Goal: Task Accomplishment & Management: Use online tool/utility

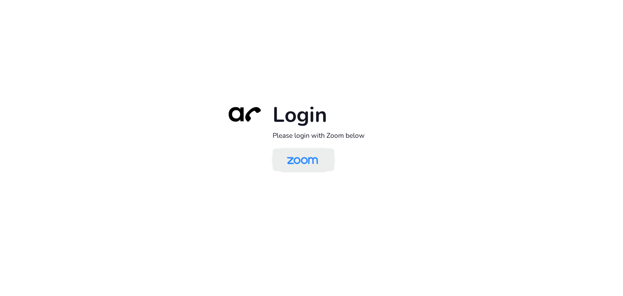
click at [306, 165] on img at bounding box center [302, 160] width 45 height 21
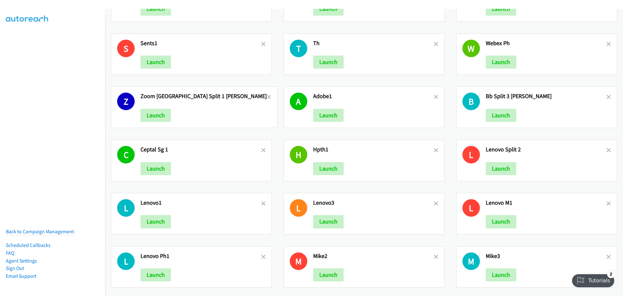
scroll to position [802, 0]
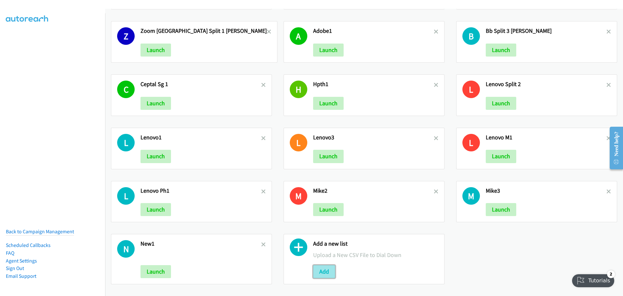
click at [319, 266] on button "Add" at bounding box center [324, 271] width 22 height 13
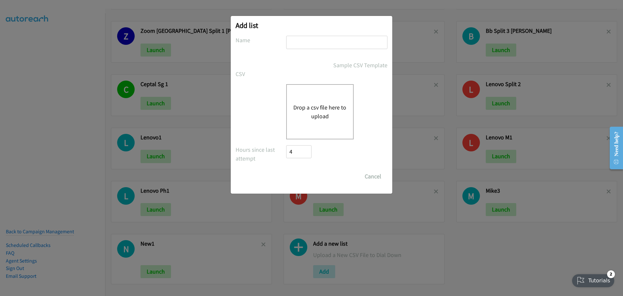
click at [325, 126] on div "Drop a csv file here to upload" at bounding box center [320, 111] width 68 height 55
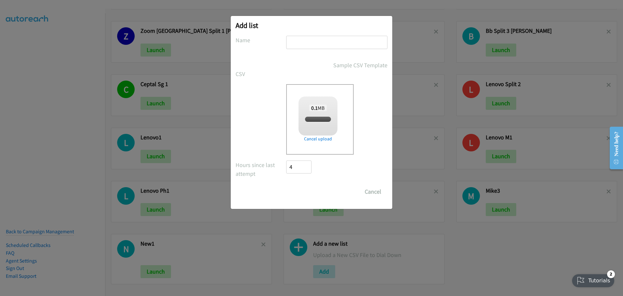
checkbox input "true"
click at [300, 41] on input "text" at bounding box center [336, 42] width 101 height 13
type input "h"
type input "HPSGnew"
click at [305, 190] on input "Save List" at bounding box center [303, 191] width 34 height 13
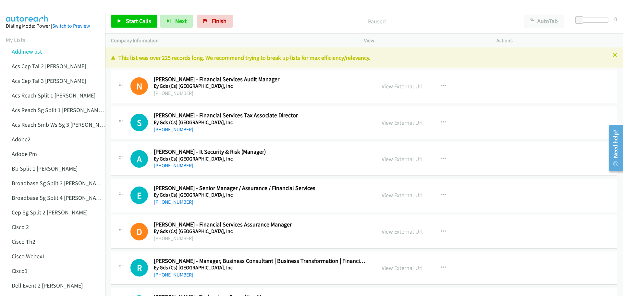
click at [410, 87] on link "View External Url" at bounding box center [402, 85] width 41 height 7
click at [35, 50] on link "Add new list" at bounding box center [27, 51] width 30 height 7
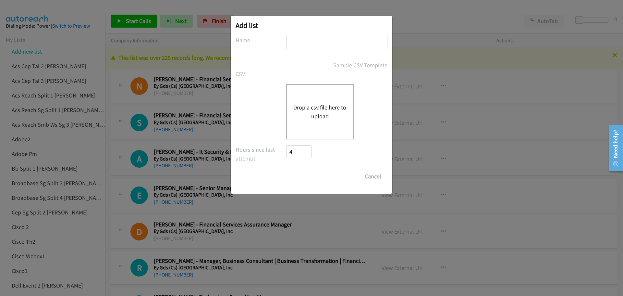
click at [311, 100] on div "Drop a csv file here to upload" at bounding box center [320, 111] width 68 height 55
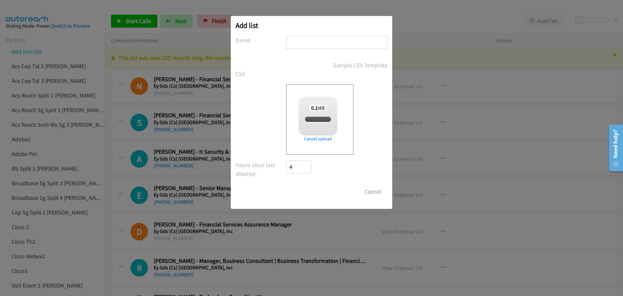
click at [306, 44] on input "text" at bounding box center [336, 42] width 101 height 13
checkbox input "true"
type input "LenovoSGnew"
click at [306, 191] on input "Save List" at bounding box center [303, 191] width 34 height 13
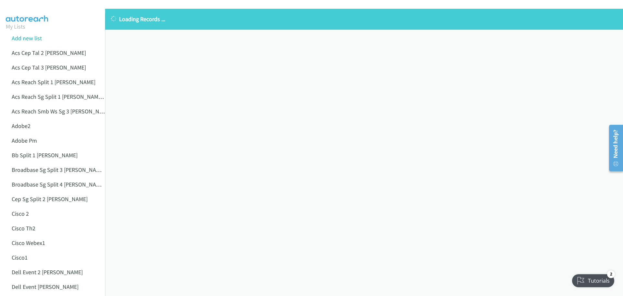
click at [87, 10] on div at bounding box center [309, 12] width 618 height 25
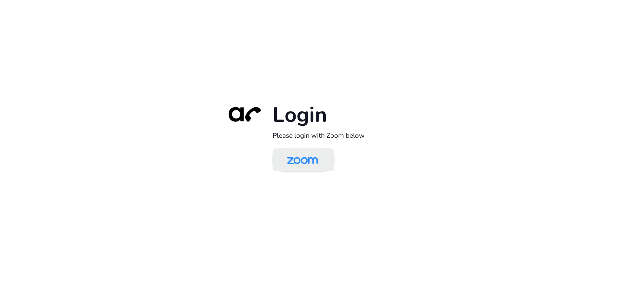
click at [297, 164] on img at bounding box center [302, 160] width 45 height 21
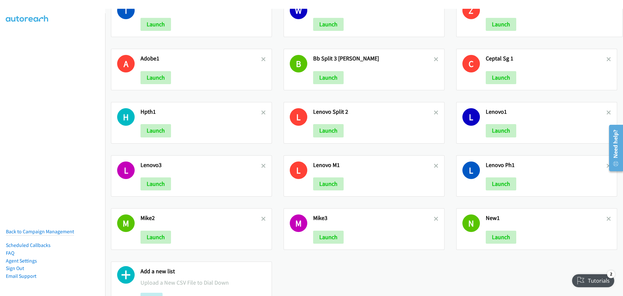
scroll to position [855, 0]
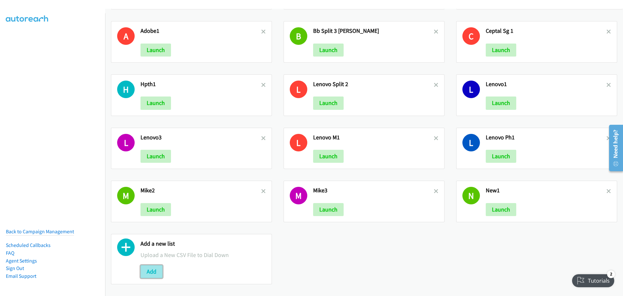
click at [149, 265] on button "Add" at bounding box center [152, 271] width 22 height 13
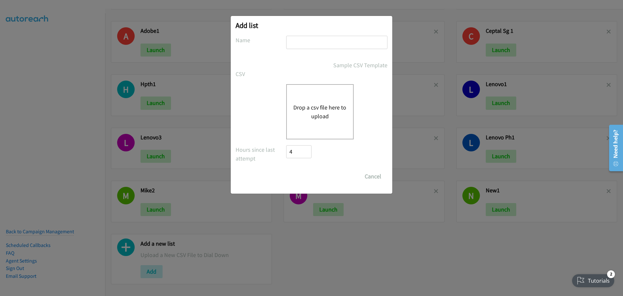
click at [321, 113] on button "Drop a csv file here to upload" at bounding box center [320, 112] width 53 height 18
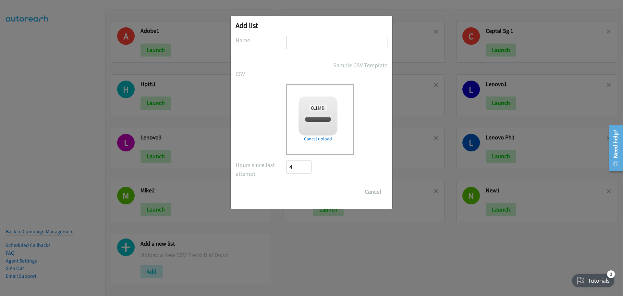
checkbox input "true"
click at [314, 43] on input "text" at bounding box center [336, 42] width 101 height 13
type input "LenSgNew"
click at [316, 123] on div "0.1 MB split_4.csv" at bounding box center [318, 113] width 39 height 35
click at [304, 193] on input "Save List" at bounding box center [303, 191] width 34 height 13
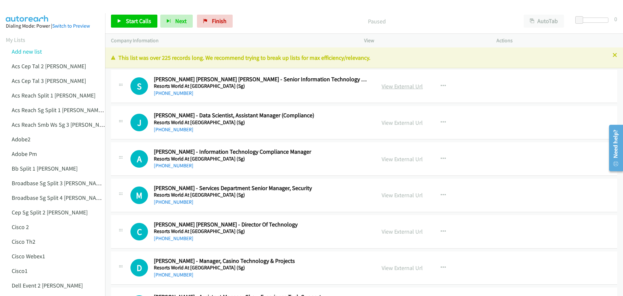
click at [397, 85] on link "View External Url" at bounding box center [402, 85] width 41 height 7
click at [136, 23] on span "Start Calls" at bounding box center [138, 20] width 25 height 7
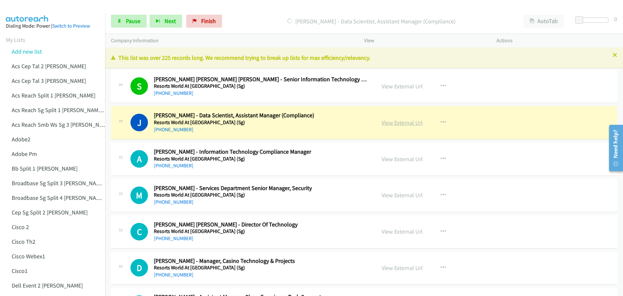
click at [397, 122] on link "View External Url" at bounding box center [402, 122] width 41 height 7
click at [125, 23] on link "Pause" at bounding box center [129, 21] width 36 height 13
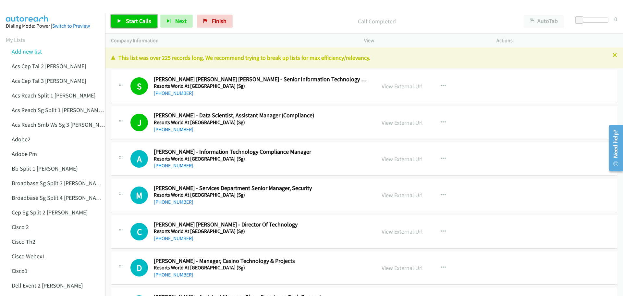
click at [135, 21] on span "Start Calls" at bounding box center [138, 20] width 25 height 7
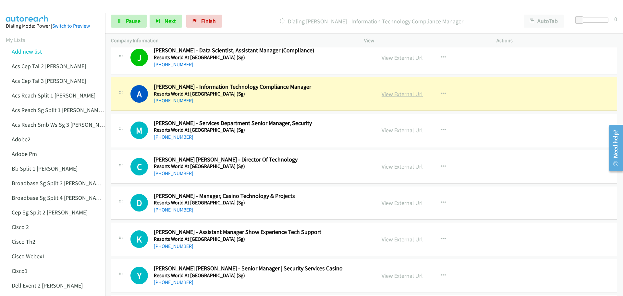
click at [394, 95] on link "View External Url" at bounding box center [402, 93] width 41 height 7
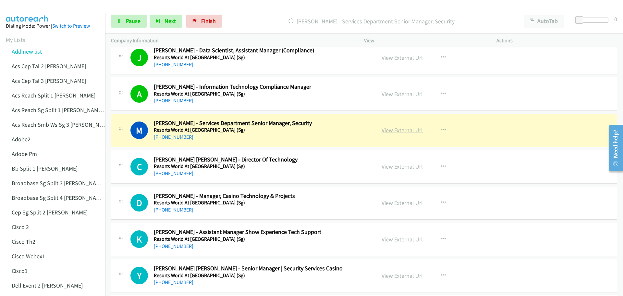
click at [393, 132] on link "View External Url" at bounding box center [402, 129] width 41 height 7
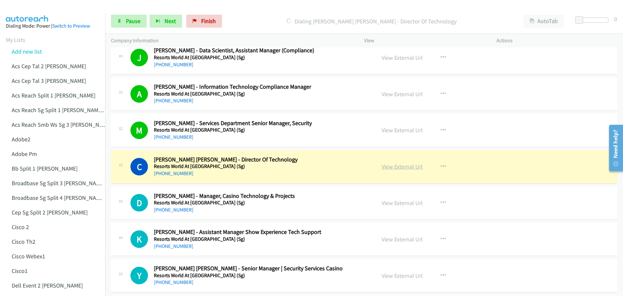
click at [402, 164] on link "View External Url" at bounding box center [402, 166] width 41 height 7
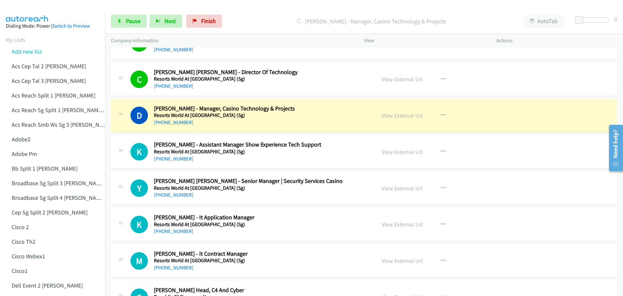
scroll to position [162, 0]
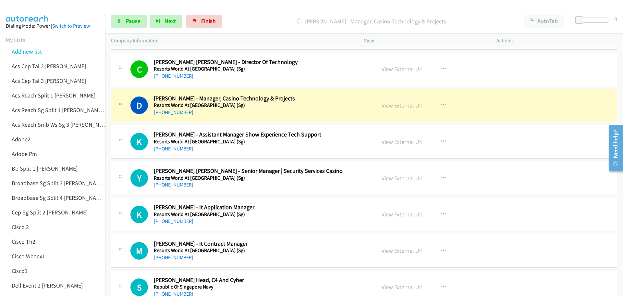
click at [402, 108] on link "View External Url" at bounding box center [402, 105] width 41 height 7
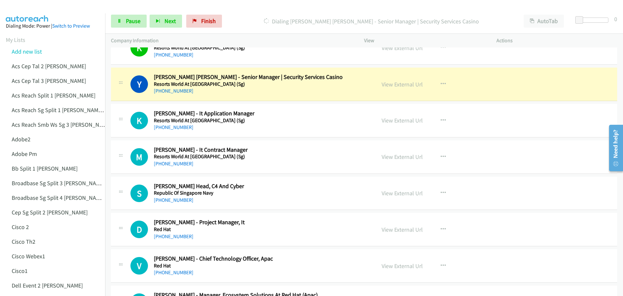
scroll to position [260, 0]
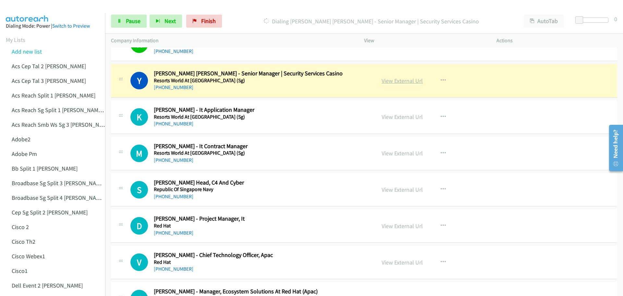
click at [401, 83] on link "View External Url" at bounding box center [402, 80] width 41 height 7
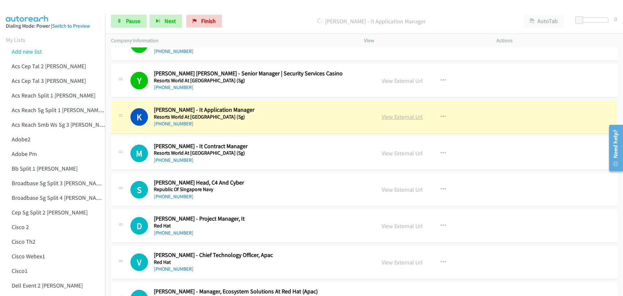
click at [396, 116] on link "View External Url" at bounding box center [402, 116] width 41 height 7
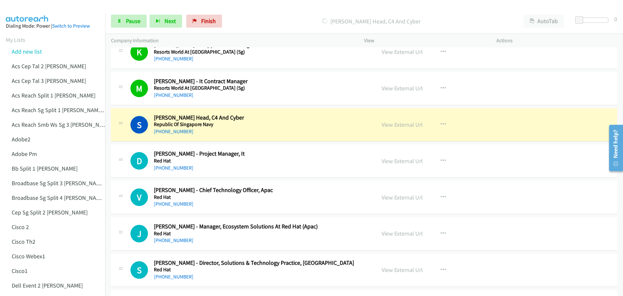
scroll to position [357, 0]
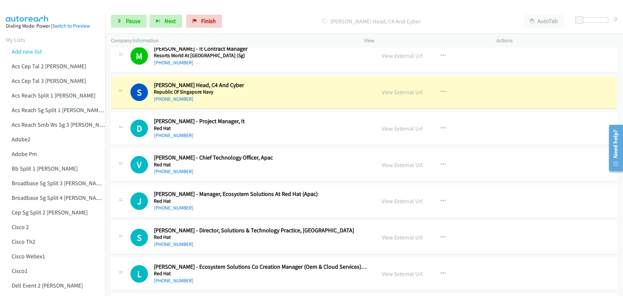
click at [400, 88] on div "View External Url" at bounding box center [402, 92] width 41 height 9
click at [399, 92] on link "View External Url" at bounding box center [402, 91] width 41 height 7
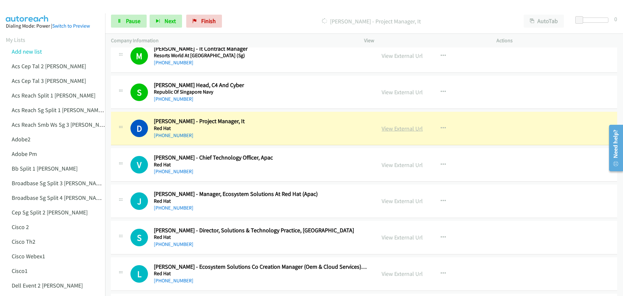
click at [407, 129] on link "View External Url" at bounding box center [402, 128] width 41 height 7
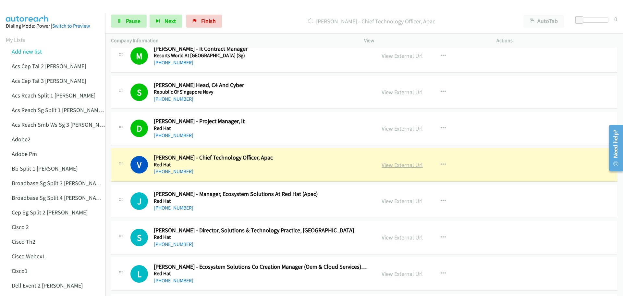
click at [385, 167] on link "View External Url" at bounding box center [402, 164] width 41 height 7
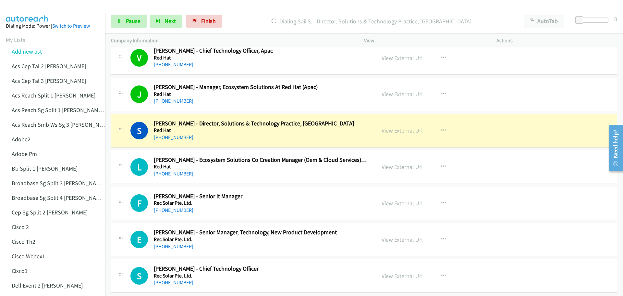
scroll to position [487, 0]
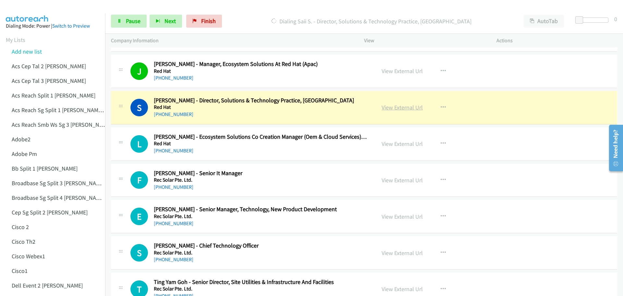
click at [400, 110] on link "View External Url" at bounding box center [402, 107] width 41 height 7
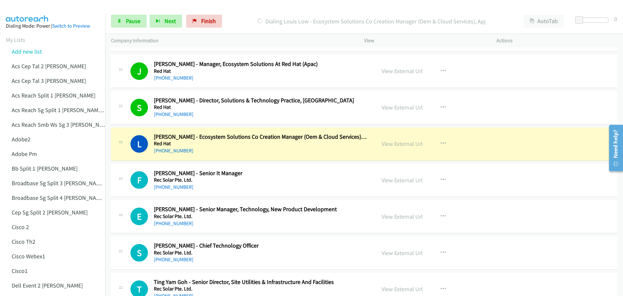
scroll to position [520, 0]
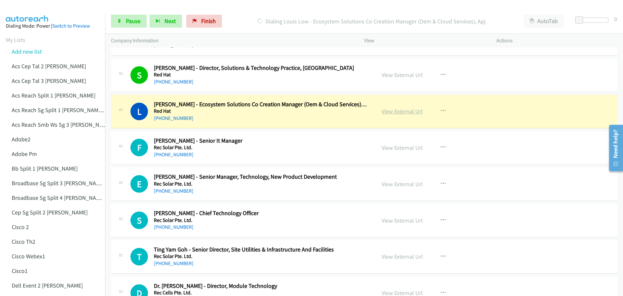
click at [399, 112] on link "View External Url" at bounding box center [402, 110] width 41 height 7
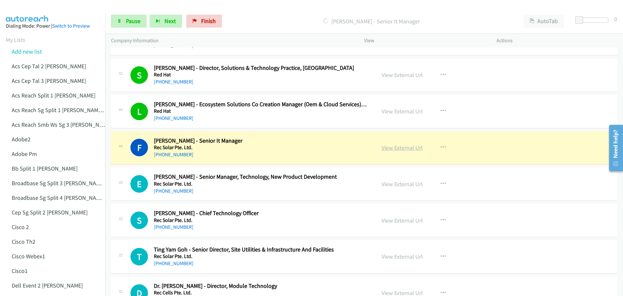
click at [397, 148] on link "View External Url" at bounding box center [402, 147] width 41 height 7
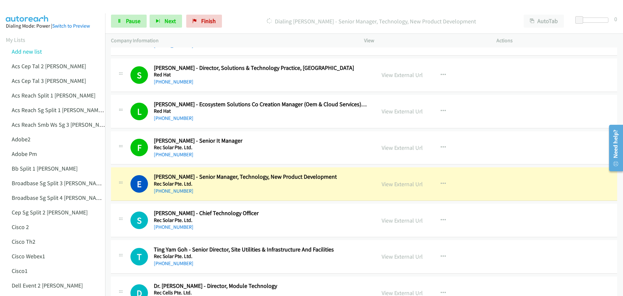
scroll to position [552, 0]
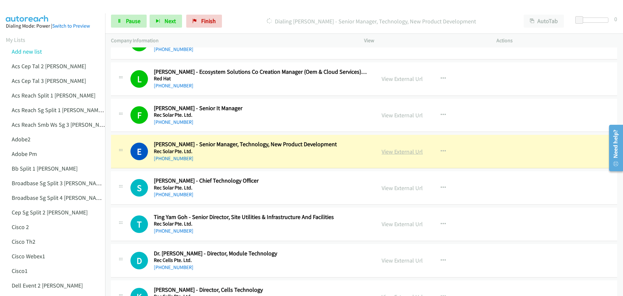
click at [407, 154] on link "View External Url" at bounding box center [402, 151] width 41 height 7
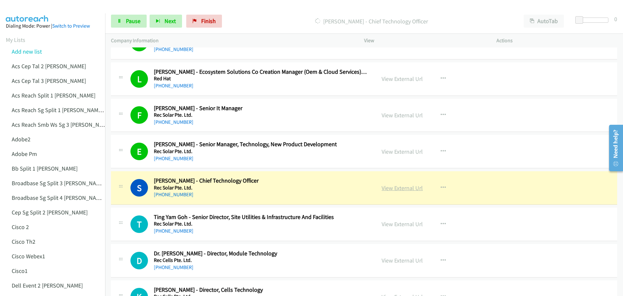
click at [407, 188] on link "View External Url" at bounding box center [402, 187] width 41 height 7
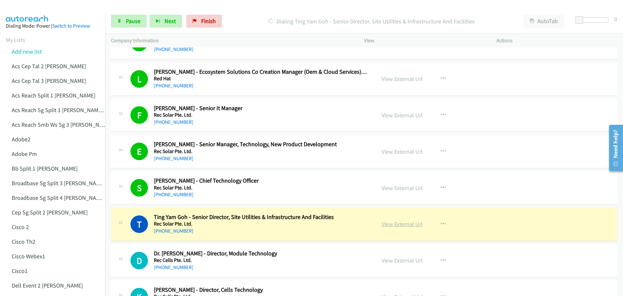
click at [396, 224] on link "View External Url" at bounding box center [402, 223] width 41 height 7
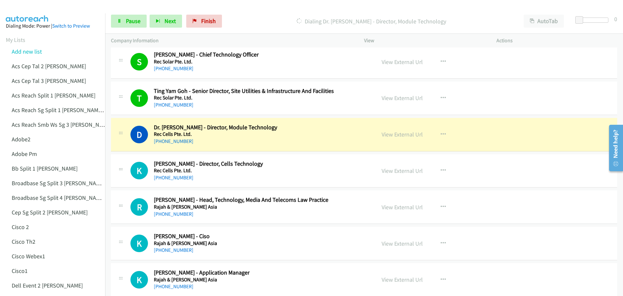
scroll to position [682, 0]
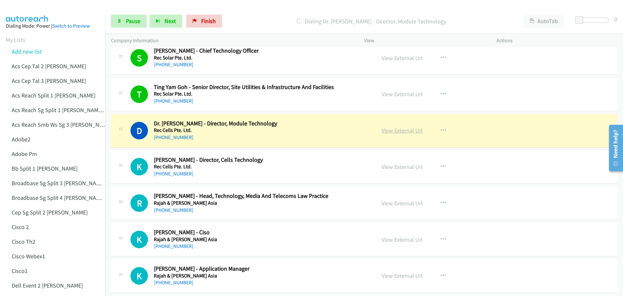
click at [396, 130] on link "View External Url" at bounding box center [402, 130] width 41 height 7
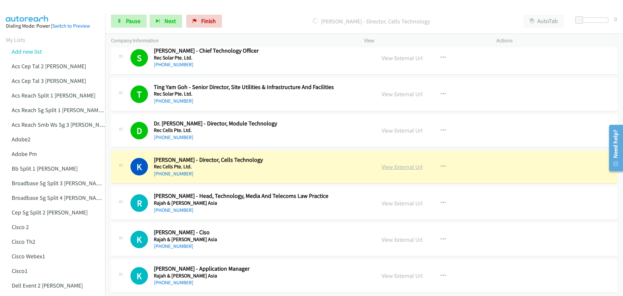
click at [391, 167] on link "View External Url" at bounding box center [402, 166] width 41 height 7
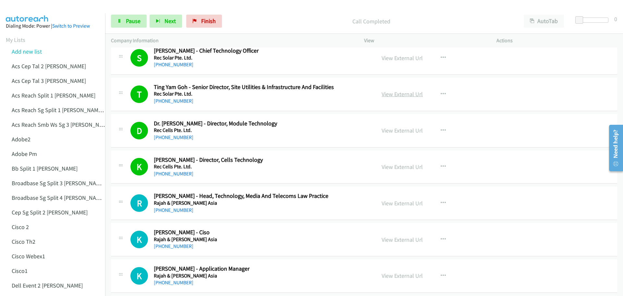
click at [411, 94] on link "View External Url" at bounding box center [402, 93] width 41 height 7
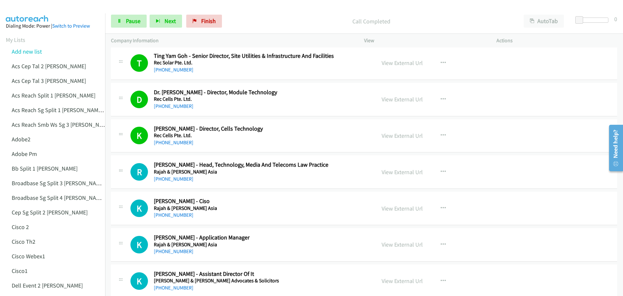
scroll to position [714, 0]
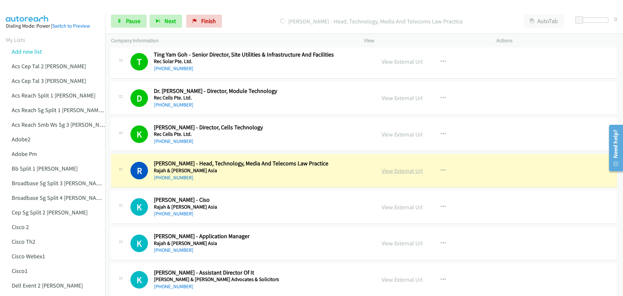
click at [404, 169] on link "View External Url" at bounding box center [402, 170] width 41 height 7
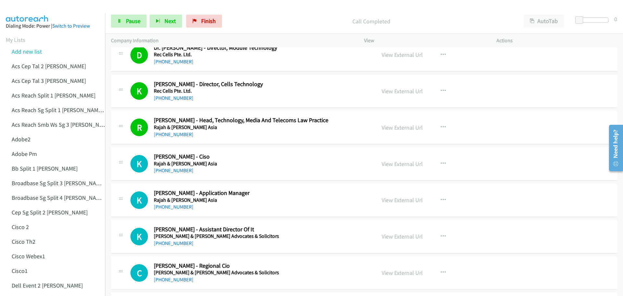
scroll to position [779, 0]
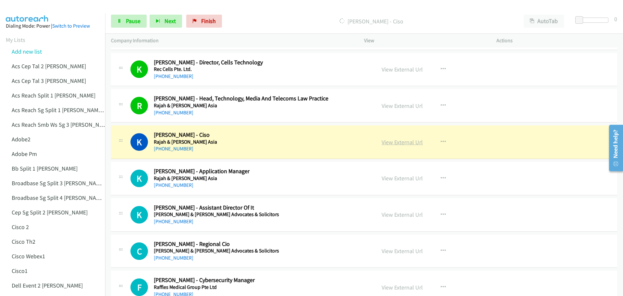
click at [410, 141] on link "View External Url" at bounding box center [402, 141] width 41 height 7
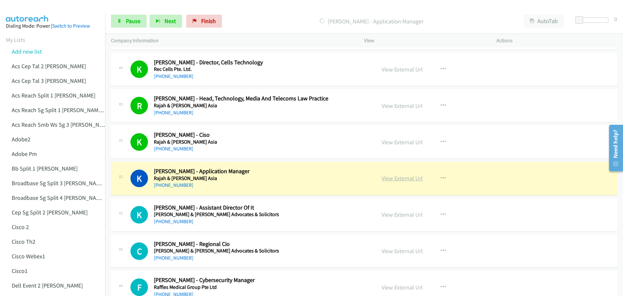
click at [403, 181] on link "View External Url" at bounding box center [402, 177] width 41 height 7
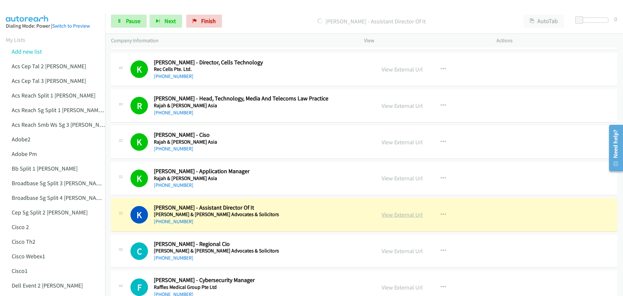
click at [391, 215] on link "View External Url" at bounding box center [402, 214] width 41 height 7
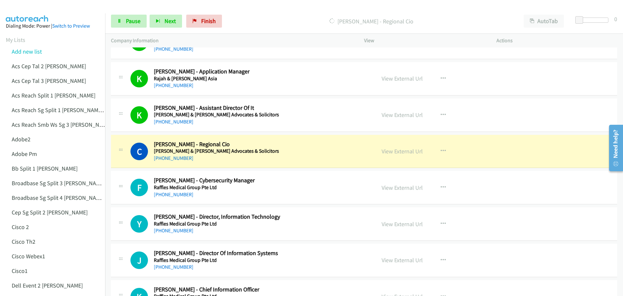
scroll to position [909, 0]
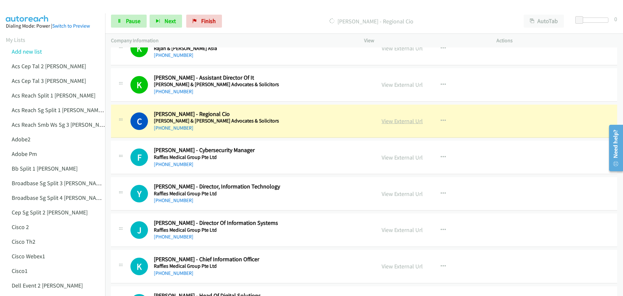
click at [396, 124] on link "View External Url" at bounding box center [402, 120] width 41 height 7
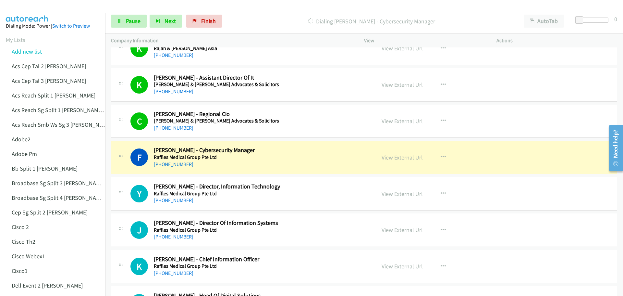
click at [395, 158] on link "View External Url" at bounding box center [402, 157] width 41 height 7
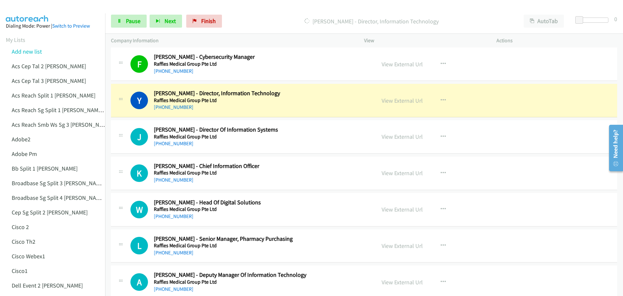
scroll to position [1007, 0]
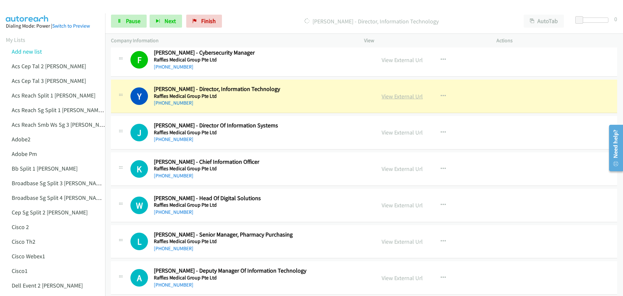
click at [407, 97] on link "View External Url" at bounding box center [402, 96] width 41 height 7
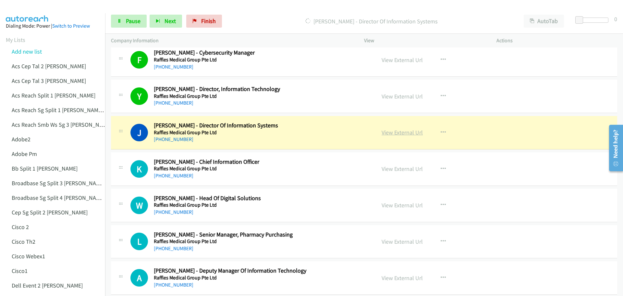
click at [406, 133] on link "View External Url" at bounding box center [402, 132] width 41 height 7
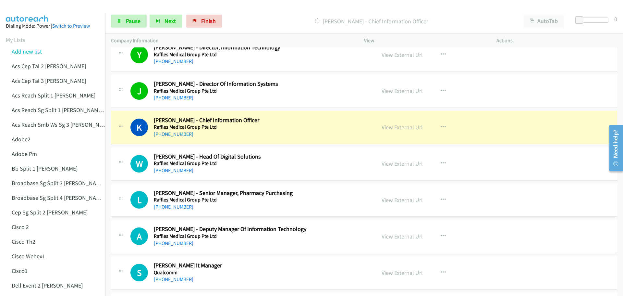
scroll to position [1072, 0]
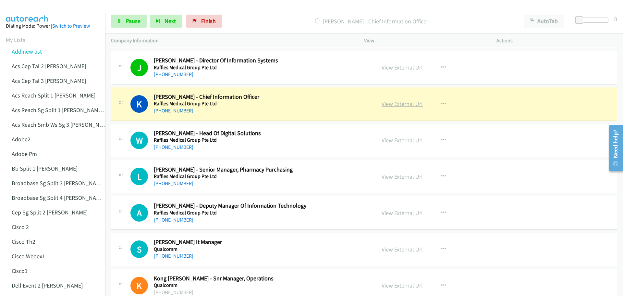
click at [414, 102] on link "View External Url" at bounding box center [402, 103] width 41 height 7
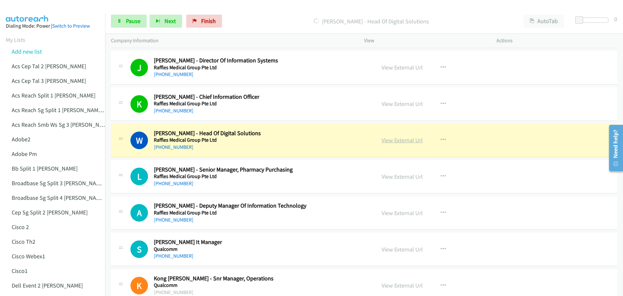
click at [388, 138] on link "View External Url" at bounding box center [402, 139] width 41 height 7
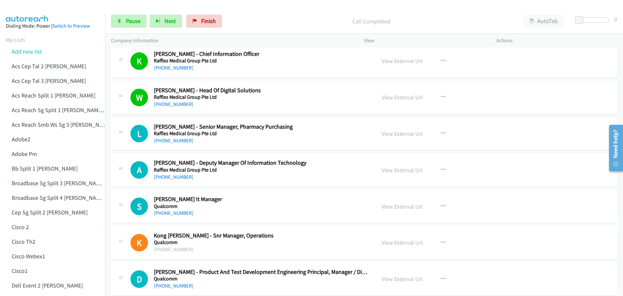
scroll to position [1136, 0]
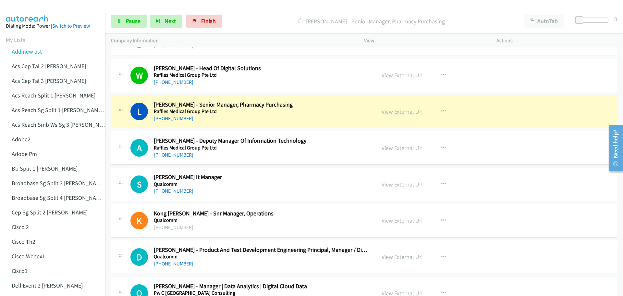
click at [408, 110] on link "View External Url" at bounding box center [402, 111] width 41 height 7
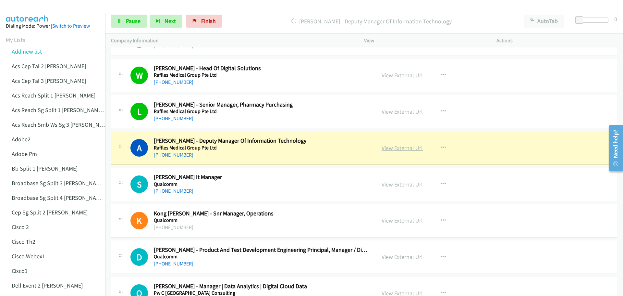
click at [393, 148] on link "View External Url" at bounding box center [402, 147] width 41 height 7
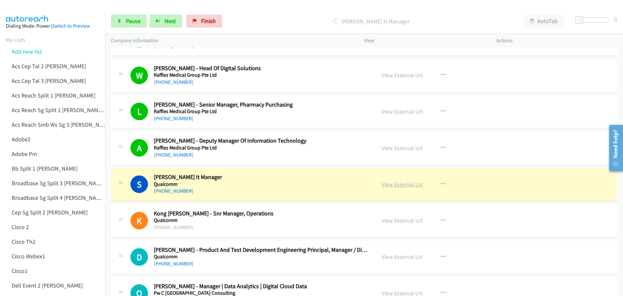
click at [399, 181] on link "View External Url" at bounding box center [402, 184] width 41 height 7
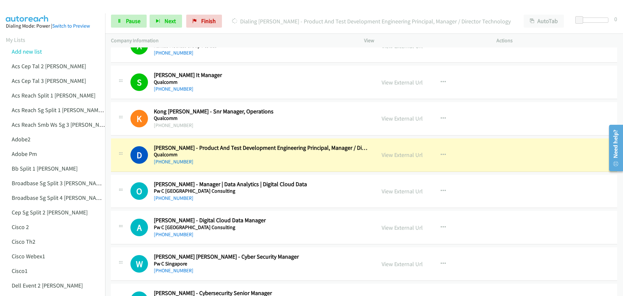
scroll to position [1266, 0]
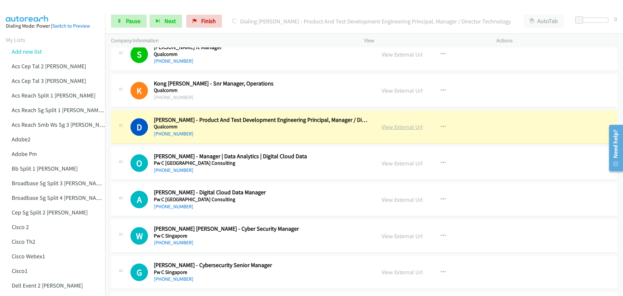
click at [401, 128] on link "View External Url" at bounding box center [402, 126] width 41 height 7
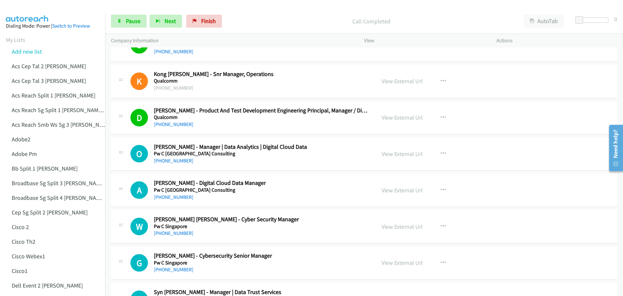
scroll to position [1299, 0]
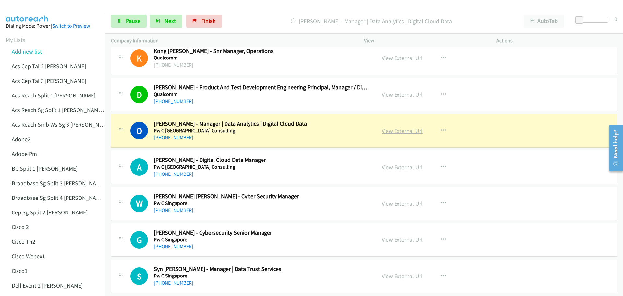
click at [403, 128] on link "View External Url" at bounding box center [402, 130] width 41 height 7
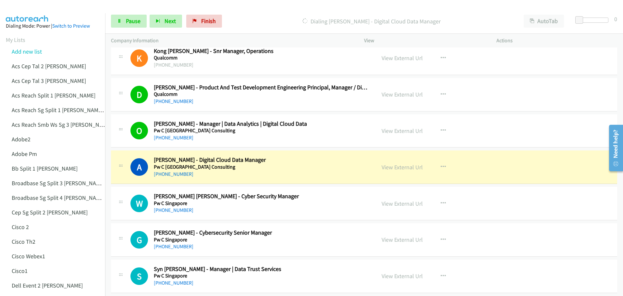
scroll to position [1331, 0]
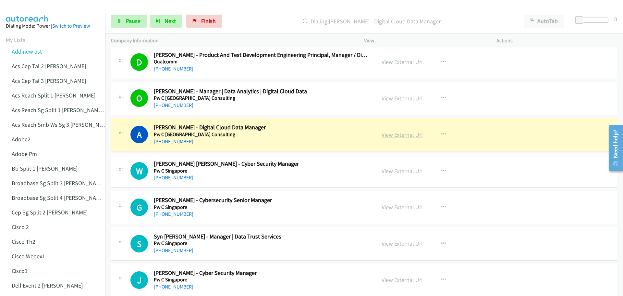
click at [403, 138] on link "View External Url" at bounding box center [402, 134] width 41 height 7
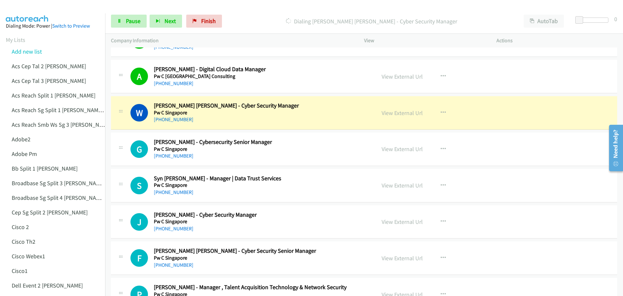
scroll to position [1389, 0]
click at [404, 116] on link "View External Url" at bounding box center [402, 113] width 41 height 7
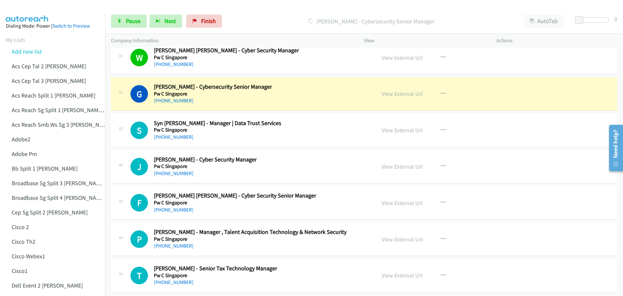
scroll to position [1454, 0]
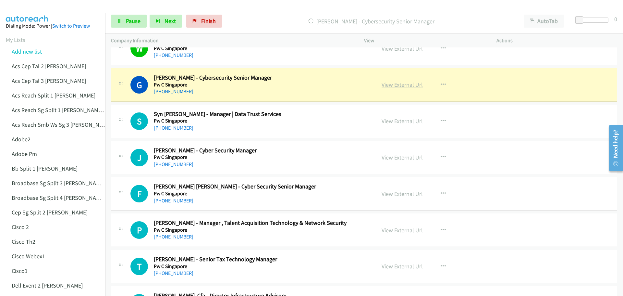
click at [401, 85] on link "View External Url" at bounding box center [402, 84] width 41 height 7
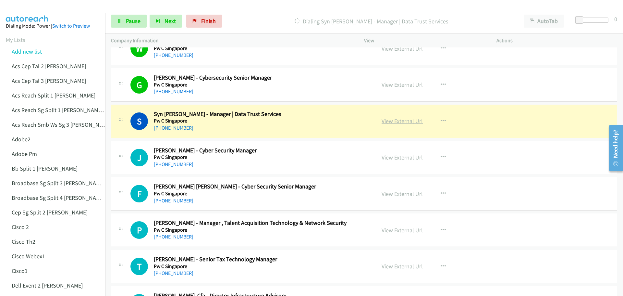
click at [407, 122] on link "View External Url" at bounding box center [402, 120] width 41 height 7
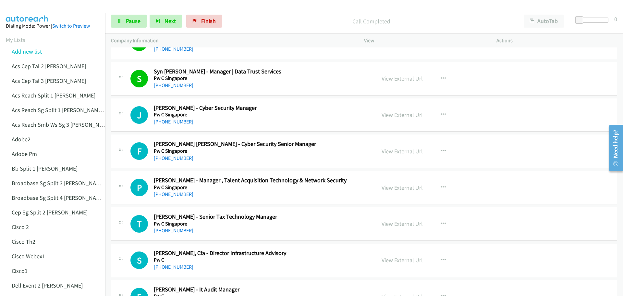
scroll to position [1519, 0]
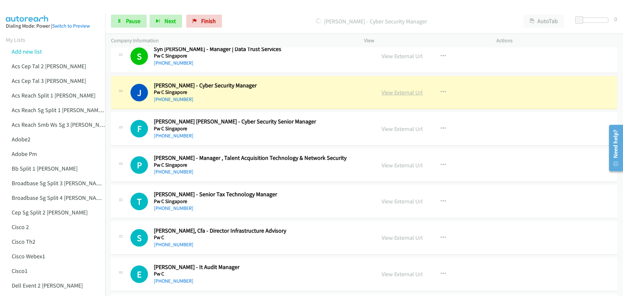
click at [414, 94] on link "View External Url" at bounding box center [402, 92] width 41 height 7
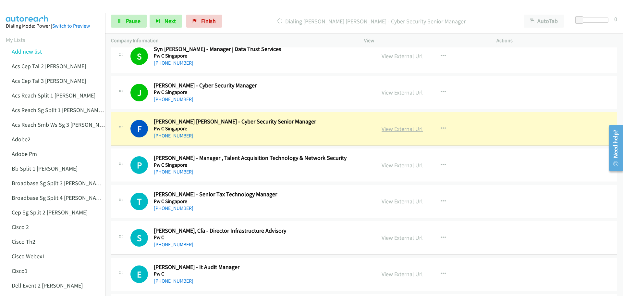
click at [412, 130] on link "View External Url" at bounding box center [402, 128] width 41 height 7
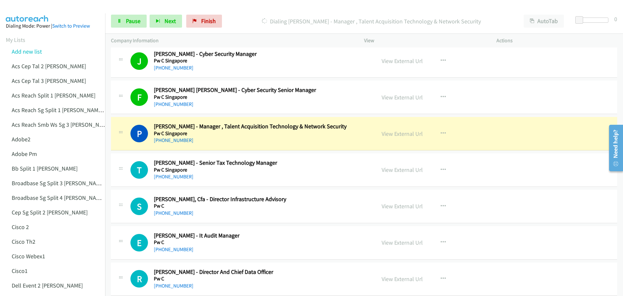
scroll to position [1551, 0]
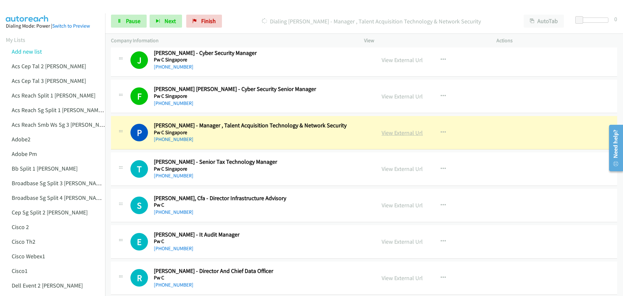
click at [392, 132] on link "View External Url" at bounding box center [402, 132] width 41 height 7
click at [127, 24] on span "Pause" at bounding box center [133, 20] width 15 height 7
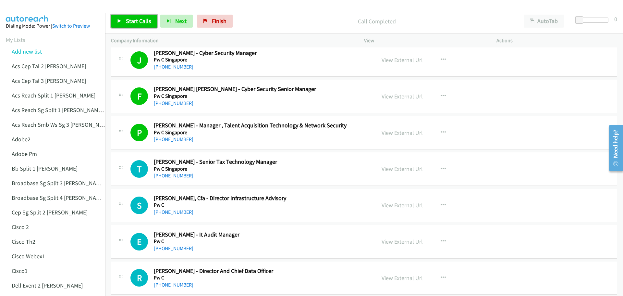
click at [141, 19] on span "Start Calls" at bounding box center [138, 20] width 25 height 7
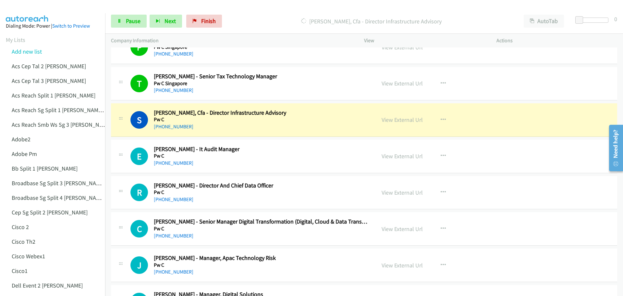
scroll to position [1649, 0]
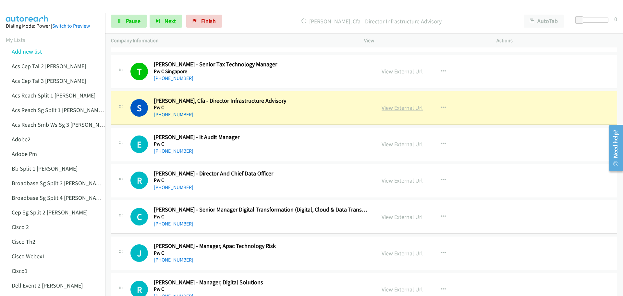
click at [408, 107] on link "View External Url" at bounding box center [402, 107] width 41 height 7
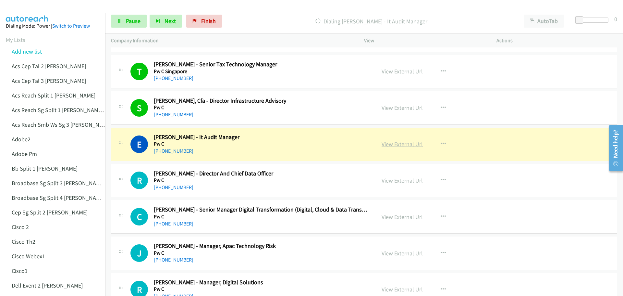
click at [395, 144] on link "View External Url" at bounding box center [402, 143] width 41 height 7
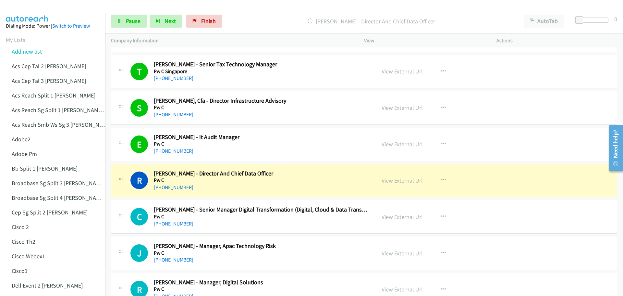
click at [400, 182] on link "View External Url" at bounding box center [402, 180] width 41 height 7
click at [132, 23] on span "Pause" at bounding box center [133, 20] width 15 height 7
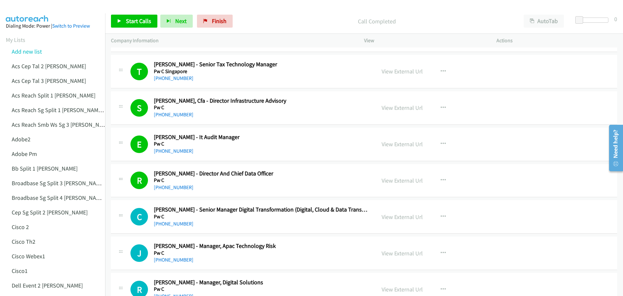
click at [140, 12] on div "Start Calls Pause Next Finish Call Completed AutoTab AutoTab 0" at bounding box center [364, 21] width 518 height 25
click at [128, 20] on span "Start Calls" at bounding box center [138, 20] width 25 height 7
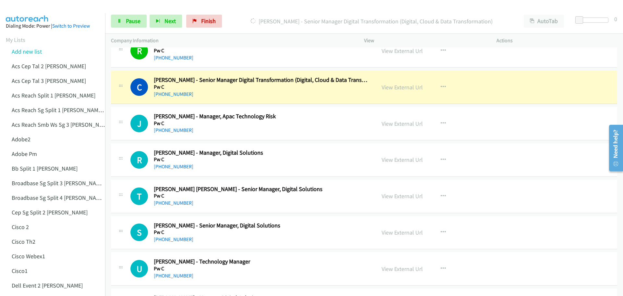
scroll to position [1778, 0]
click at [409, 85] on link "View External Url" at bounding box center [402, 86] width 41 height 7
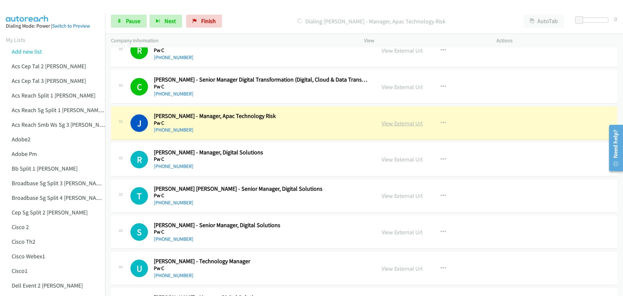
click at [412, 124] on link "View External Url" at bounding box center [402, 122] width 41 height 7
click at [129, 28] on div "Start Calls Pause Next Finish [PERSON_NAME] - Manager, Apac Technology Risk Aut…" at bounding box center [364, 21] width 518 height 25
click at [131, 19] on span "Pause" at bounding box center [133, 20] width 15 height 7
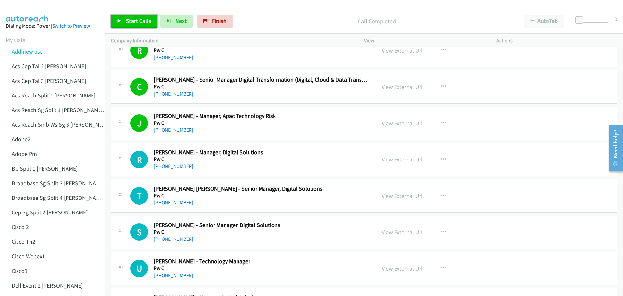
click at [135, 21] on span "Start Calls" at bounding box center [138, 20] width 25 height 7
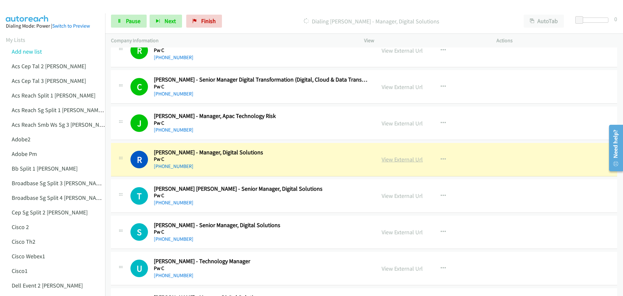
click at [396, 160] on link "View External Url" at bounding box center [402, 159] width 41 height 7
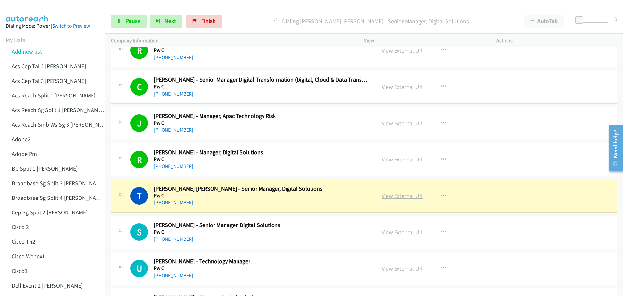
click at [402, 194] on link "View External Url" at bounding box center [402, 195] width 41 height 7
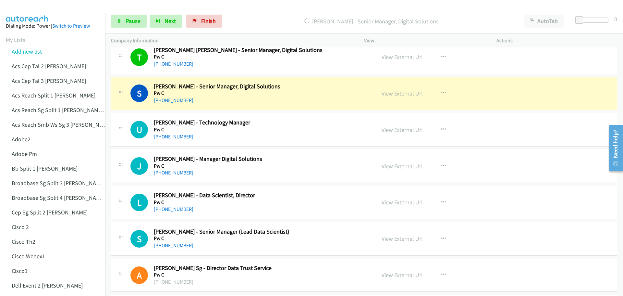
scroll to position [1917, 0]
click at [403, 96] on link "View External Url" at bounding box center [402, 93] width 41 height 7
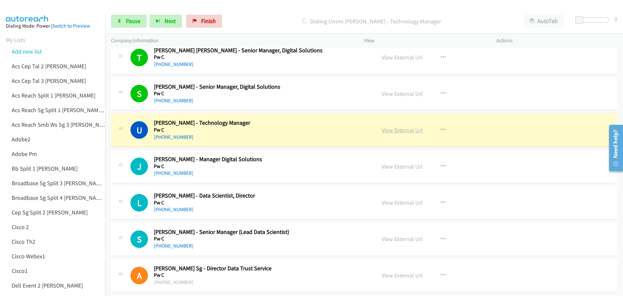
click at [406, 128] on link "View External Url" at bounding box center [402, 129] width 41 height 7
click at [128, 21] on span "Pause" at bounding box center [133, 20] width 15 height 7
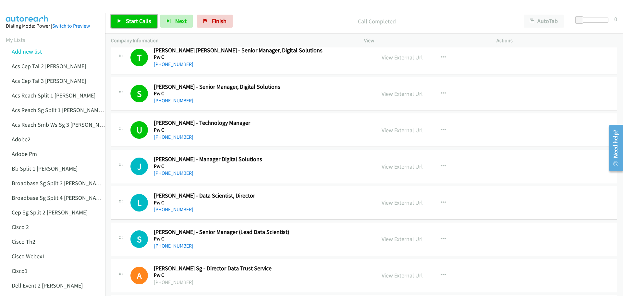
click at [127, 25] on link "Start Calls" at bounding box center [134, 21] width 46 height 13
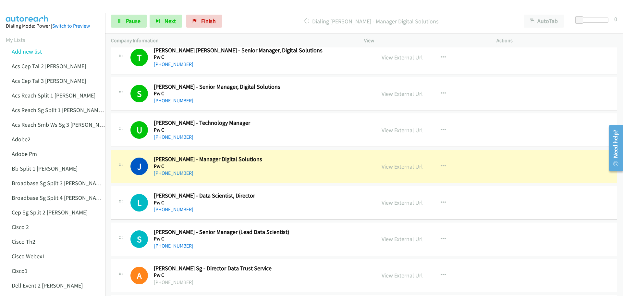
click at [408, 165] on link "View External Url" at bounding box center [402, 166] width 41 height 7
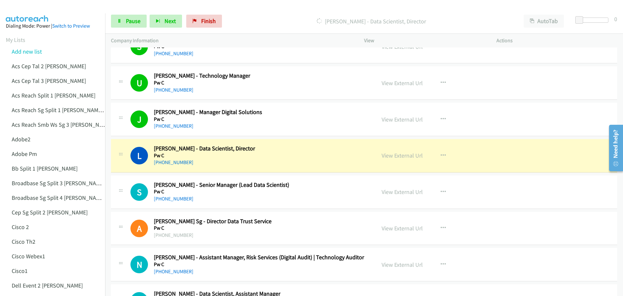
scroll to position [1982, 0]
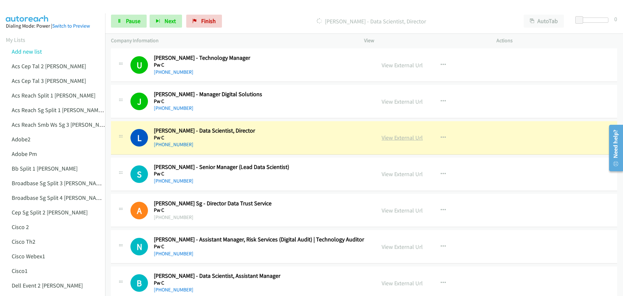
click at [404, 139] on link "View External Url" at bounding box center [402, 137] width 41 height 7
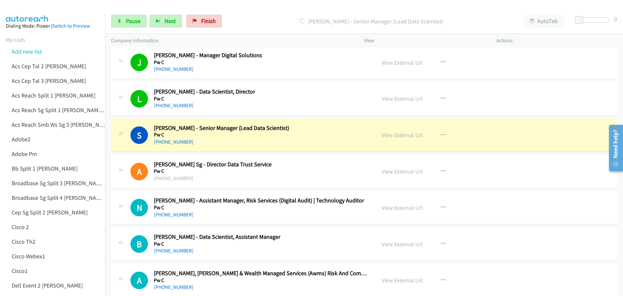
scroll to position [2047, 0]
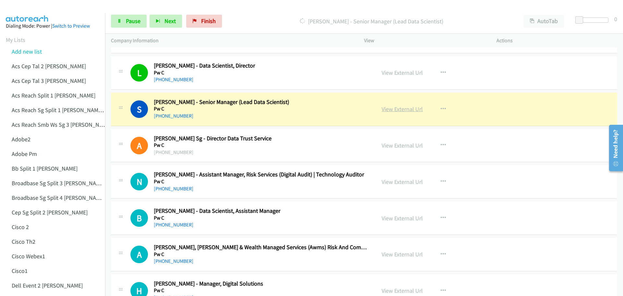
click at [387, 108] on link "View External Url" at bounding box center [402, 108] width 41 height 7
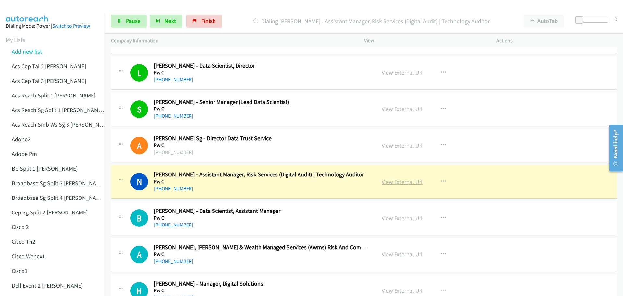
click at [394, 182] on link "View External Url" at bounding box center [402, 181] width 41 height 7
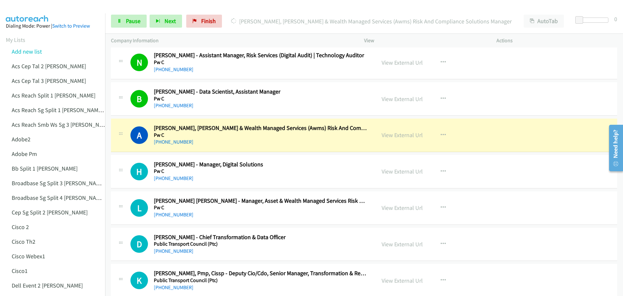
scroll to position [2177, 0]
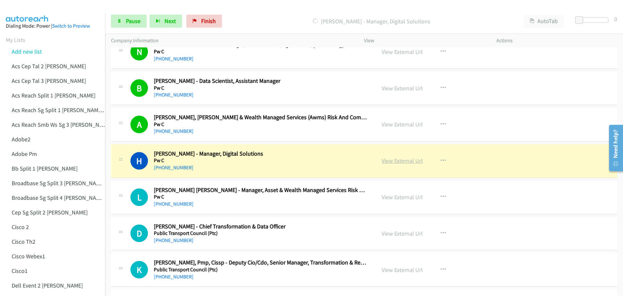
click at [403, 160] on link "View External Url" at bounding box center [402, 160] width 41 height 7
click at [127, 23] on span "Pause" at bounding box center [133, 20] width 15 height 7
click at [387, 124] on link "View External Url" at bounding box center [402, 123] width 41 height 7
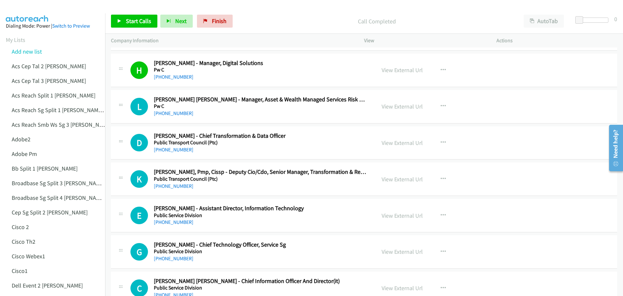
scroll to position [2274, 0]
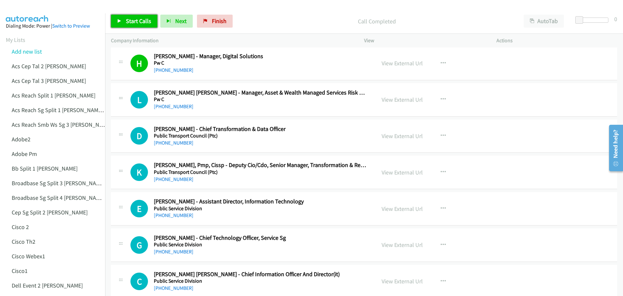
click at [137, 18] on span "Start Calls" at bounding box center [138, 20] width 25 height 7
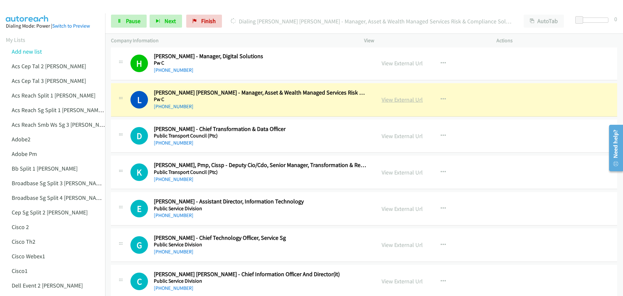
click at [394, 99] on link "View External Url" at bounding box center [402, 99] width 41 height 7
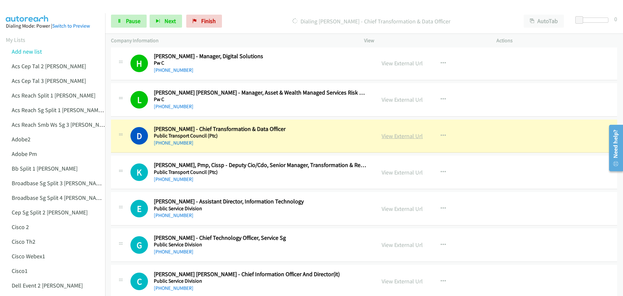
click at [399, 134] on link "View External Url" at bounding box center [402, 135] width 41 height 7
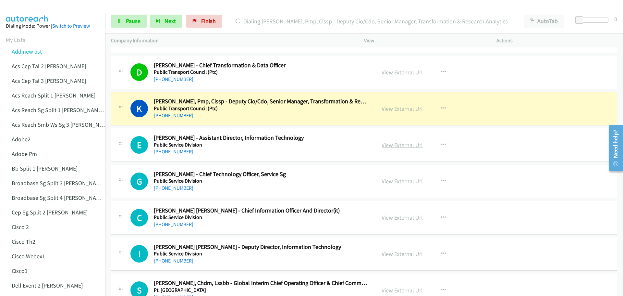
scroll to position [2339, 0]
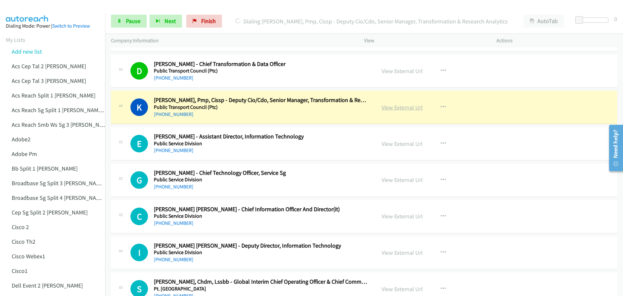
click at [395, 107] on link "View External Url" at bounding box center [402, 107] width 41 height 7
click at [141, 18] on link "Pause" at bounding box center [129, 21] width 36 height 13
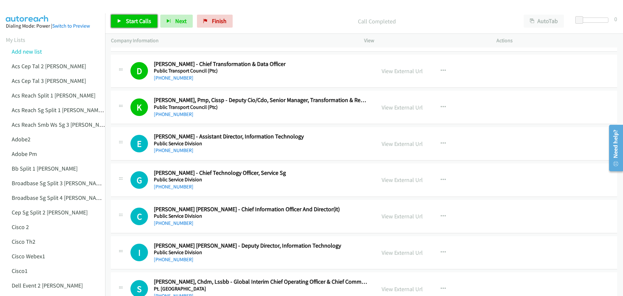
click at [137, 20] on span "Start Calls" at bounding box center [138, 20] width 25 height 7
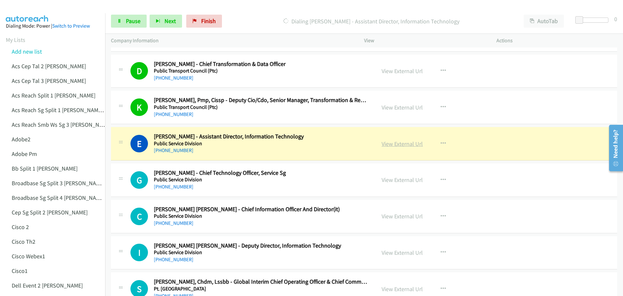
click at [393, 145] on link "View External Url" at bounding box center [402, 143] width 41 height 7
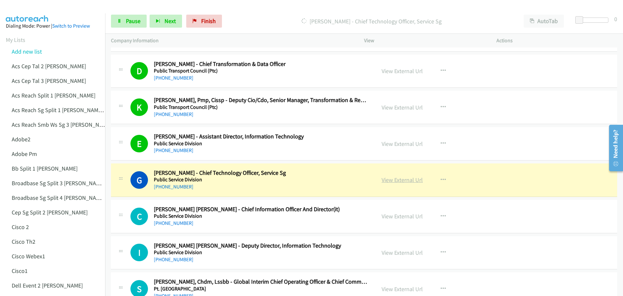
click at [394, 181] on link "View External Url" at bounding box center [402, 179] width 41 height 7
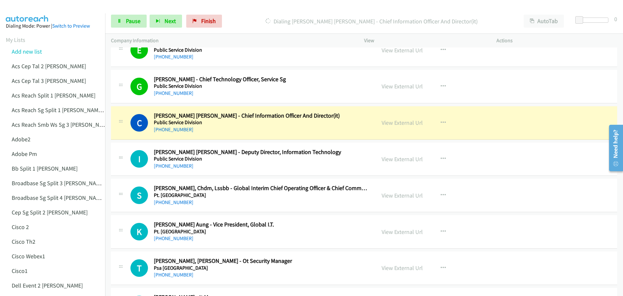
scroll to position [2436, 0]
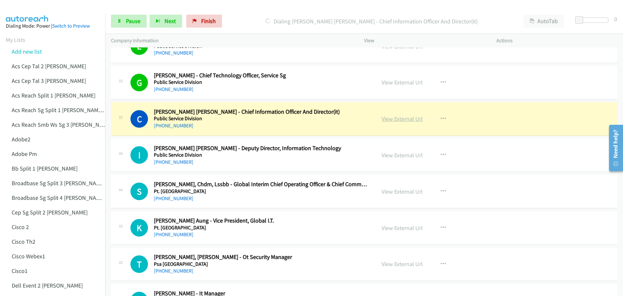
click at [393, 119] on link "View External Url" at bounding box center [402, 118] width 41 height 7
click at [128, 24] on link "Pause" at bounding box center [129, 21] width 36 height 13
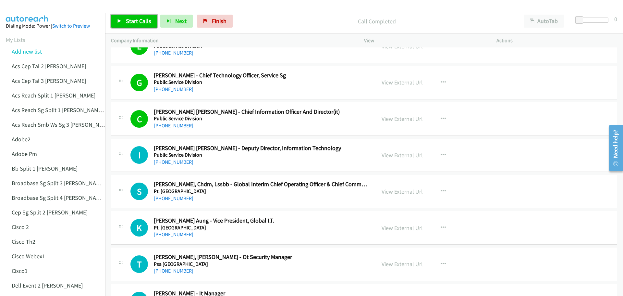
click at [134, 15] on link "Start Calls" at bounding box center [134, 21] width 46 height 13
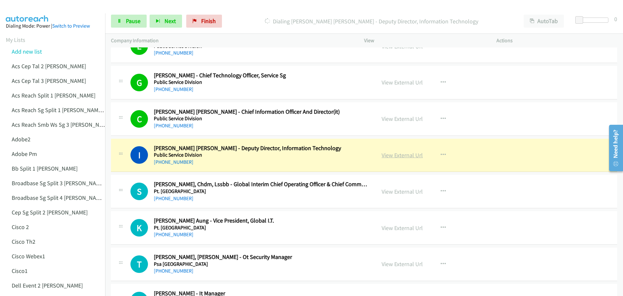
click at [403, 157] on link "View External Url" at bounding box center [402, 154] width 41 height 7
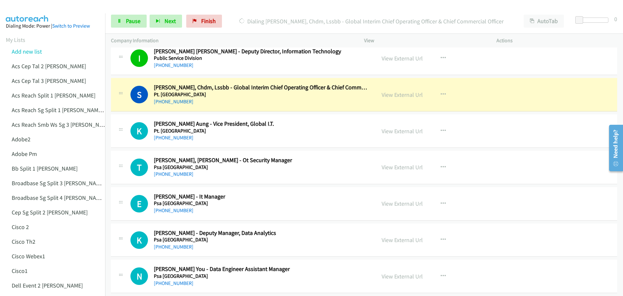
scroll to position [2534, 0]
click at [393, 94] on link "View External Url" at bounding box center [402, 93] width 41 height 7
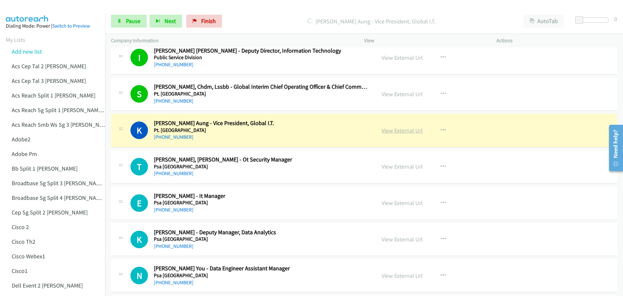
click at [411, 130] on link "View External Url" at bounding box center [402, 130] width 41 height 7
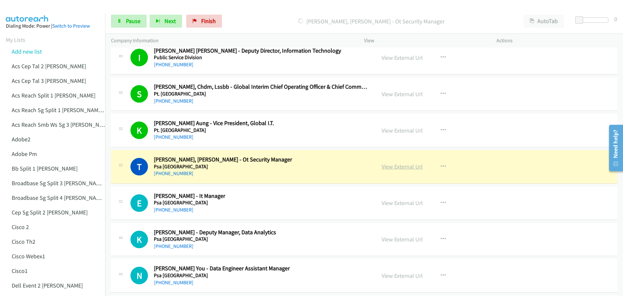
click at [407, 165] on link "View External Url" at bounding box center [402, 166] width 41 height 7
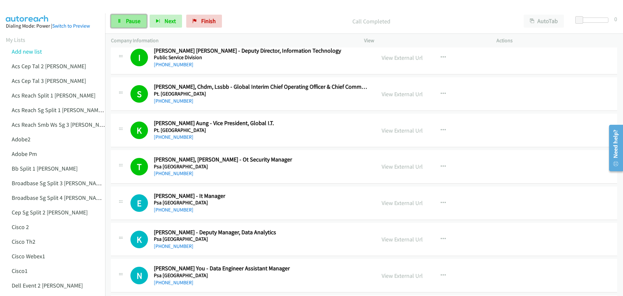
click at [134, 20] on span "Pause" at bounding box center [133, 20] width 15 height 7
